Goal: Task Accomplishment & Management: Manage account settings

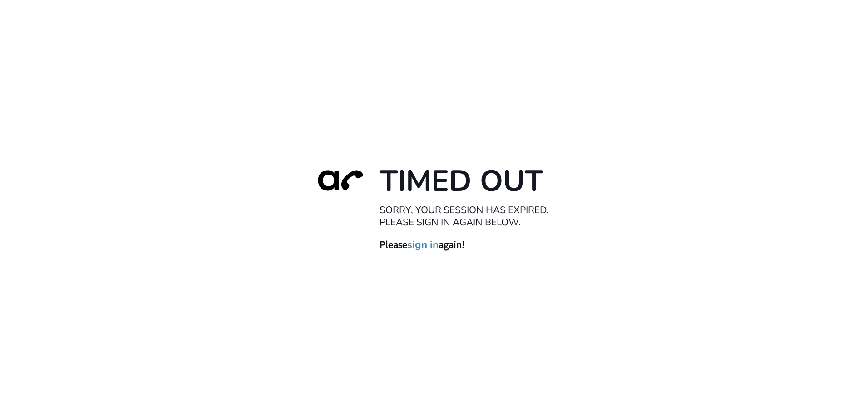
click at [421, 245] on link "sign in" at bounding box center [422, 245] width 31 height 13
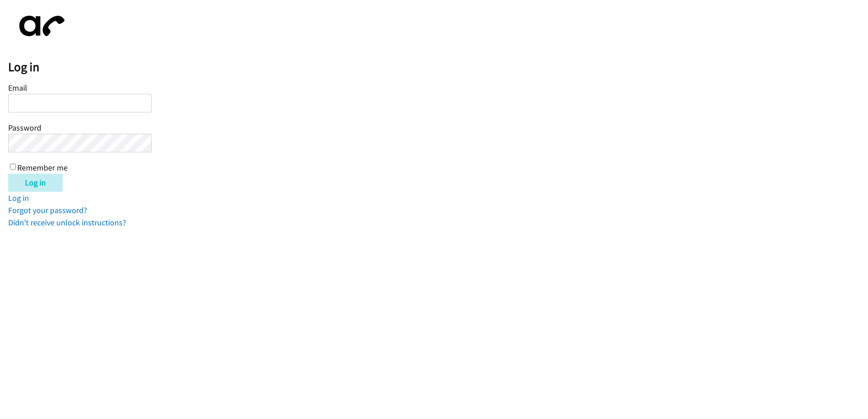
type input "[EMAIL_ADDRESS][DOMAIN_NAME]"
click at [13, 162] on div "Email twilliams@lendingpoint.com Password Remember me" at bounding box center [79, 127] width 143 height 93
click at [14, 166] on input "Remember me" at bounding box center [13, 167] width 6 height 6
checkbox input "true"
click at [20, 178] on input "Log in" at bounding box center [35, 183] width 54 height 18
